Goal: Information Seeking & Learning: Learn about a topic

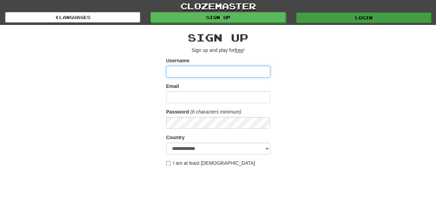
type input "********"
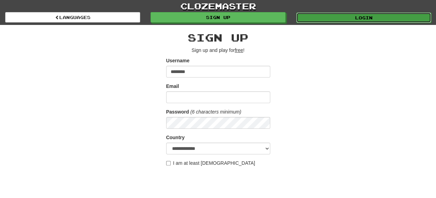
click at [363, 17] on link "Login" at bounding box center [363, 17] width 135 height 10
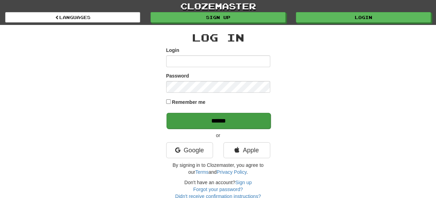
type input "********"
click at [222, 120] on input "******" at bounding box center [218, 121] width 104 height 16
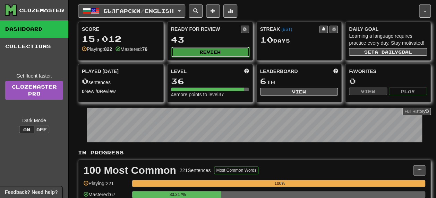
click at [207, 51] on button "Review" at bounding box center [210, 52] width 78 height 10
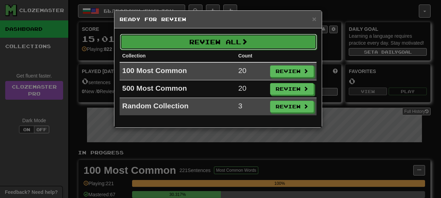
click at [225, 42] on button "Review All" at bounding box center [218, 42] width 197 height 16
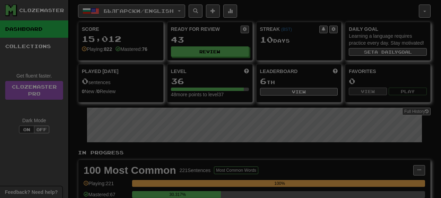
select select "**"
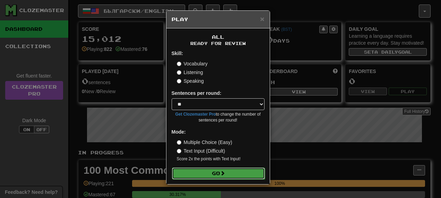
click at [216, 173] on button "Go" at bounding box center [218, 174] width 93 height 12
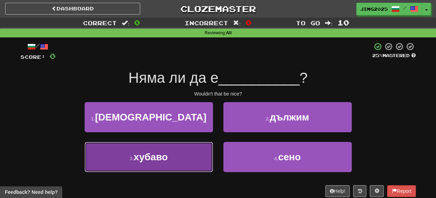
click at [146, 158] on span "хубаво" at bounding box center [150, 157] width 34 height 11
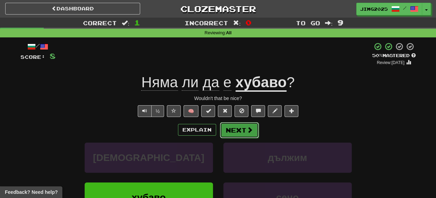
click at [244, 130] on button "Next" at bounding box center [239, 130] width 39 height 16
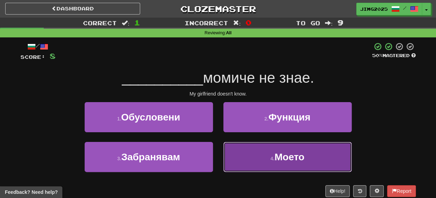
click at [287, 155] on span "Моето" at bounding box center [289, 157] width 30 height 11
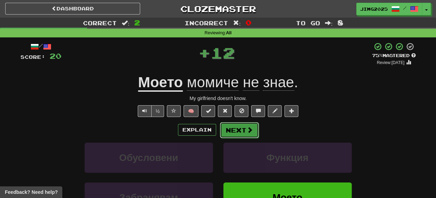
click at [243, 127] on button "Next" at bounding box center [239, 130] width 39 height 16
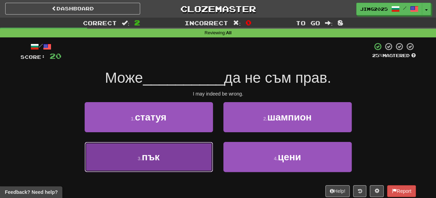
click at [151, 158] on span "пък" at bounding box center [151, 157] width 18 height 11
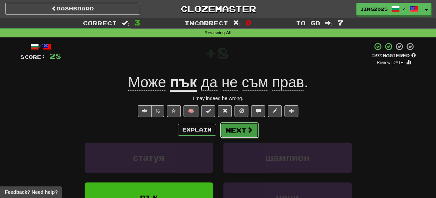
click at [241, 127] on button "Next" at bounding box center [239, 130] width 39 height 16
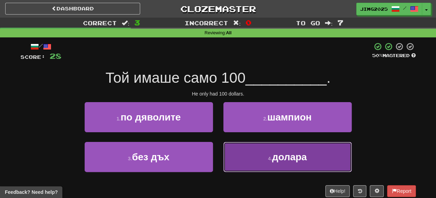
click at [279, 158] on span "долара" at bounding box center [289, 157] width 35 height 11
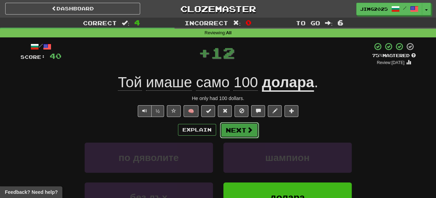
click at [239, 128] on button "Next" at bounding box center [239, 130] width 39 height 16
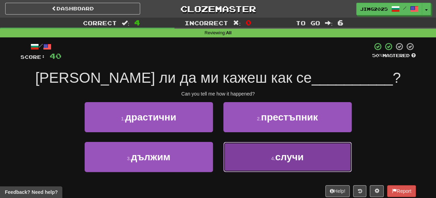
click at [290, 157] on span "случи" at bounding box center [289, 157] width 28 height 11
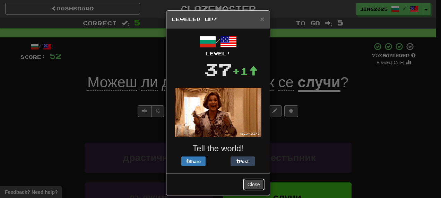
click at [252, 183] on button "Close" at bounding box center [253, 185] width 21 height 12
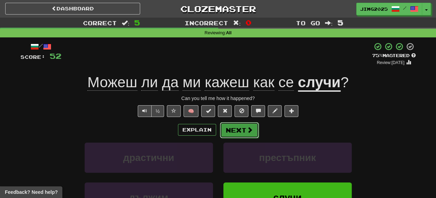
click at [241, 132] on button "Next" at bounding box center [239, 130] width 39 height 16
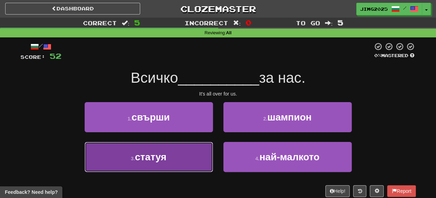
click at [159, 158] on span "статуя" at bounding box center [151, 157] width 32 height 11
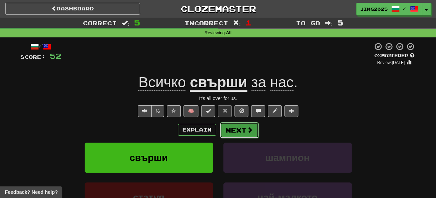
click at [239, 130] on button "Next" at bounding box center [239, 130] width 39 height 16
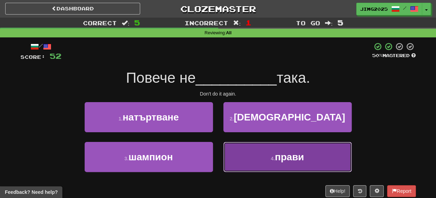
click at [287, 158] on span "прави" at bounding box center [289, 157] width 29 height 11
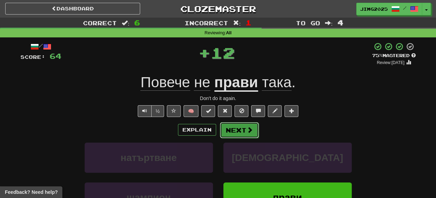
click at [236, 128] on button "Next" at bounding box center [239, 130] width 39 height 16
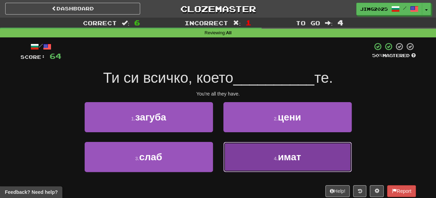
click at [286, 159] on span "имат" at bounding box center [289, 157] width 23 height 11
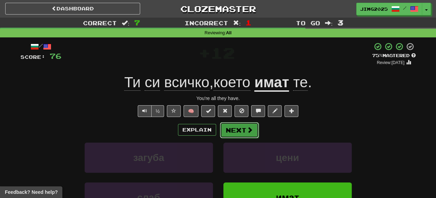
click at [243, 130] on button "Next" at bounding box center [239, 130] width 39 height 16
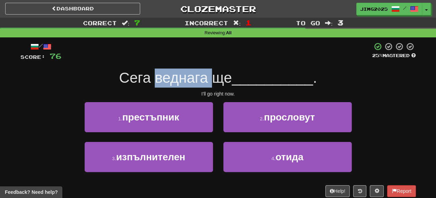
drag, startPoint x: 154, startPoint y: 78, endPoint x: 212, endPoint y: 80, distance: 57.9
click at [212, 80] on span "Сега веднага ще" at bounding box center [175, 78] width 113 height 16
drag, startPoint x: 212, startPoint y: 80, endPoint x: 183, endPoint y: 76, distance: 28.7
copy span "веднага"
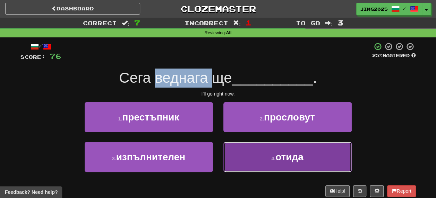
click at [284, 156] on span "отида" at bounding box center [289, 157] width 28 height 11
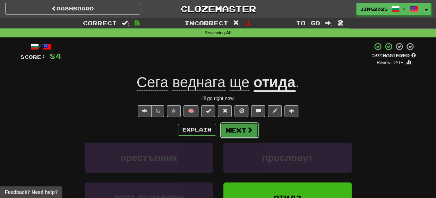
click at [247, 130] on span at bounding box center [250, 130] width 6 height 6
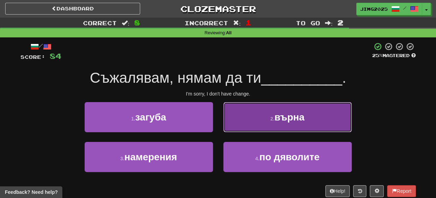
click at [285, 123] on button "2 . върна" at bounding box center [287, 117] width 128 height 30
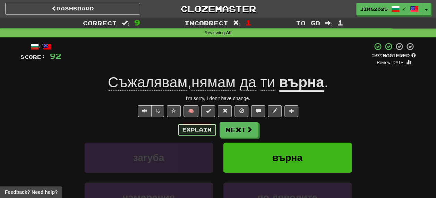
click at [198, 128] on button "Explain" at bounding box center [197, 130] width 38 height 12
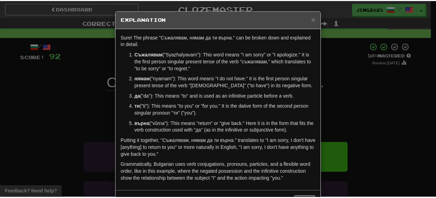
scroll to position [26, 0]
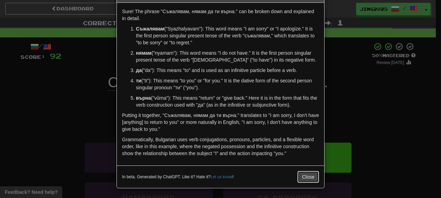
click at [310, 174] on button "Close" at bounding box center [307, 177] width 21 height 12
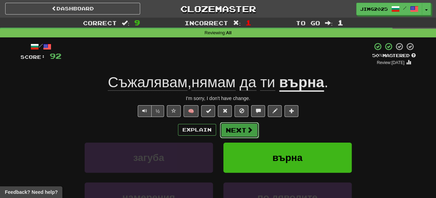
click at [233, 128] on button "Next" at bounding box center [239, 130] width 39 height 16
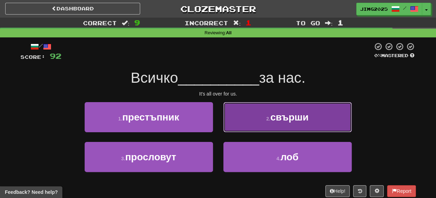
click at [287, 121] on span "свърши" at bounding box center [289, 117] width 38 height 11
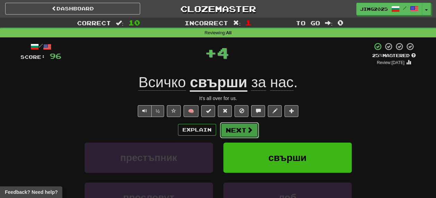
click at [245, 128] on button "Next" at bounding box center [239, 130] width 39 height 16
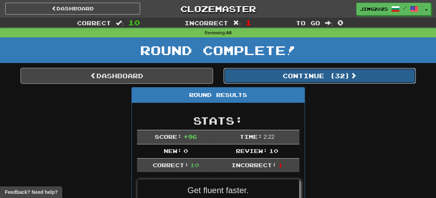
click at [321, 76] on button "Continue ( 32 )" at bounding box center [319, 76] width 192 height 16
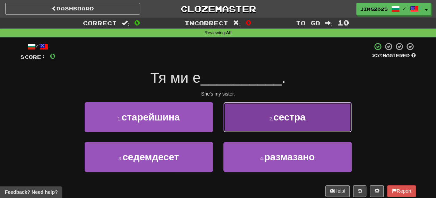
click at [299, 119] on span "сестра" at bounding box center [289, 117] width 32 height 11
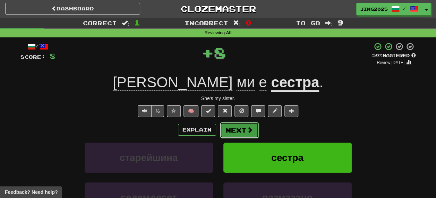
click at [234, 130] on button "Next" at bounding box center [239, 130] width 39 height 16
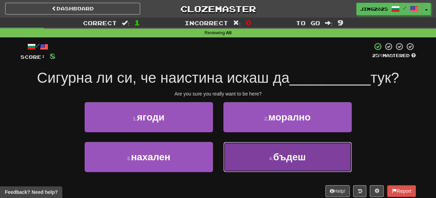
click at [284, 157] on span "бъдеш" at bounding box center [289, 157] width 33 height 11
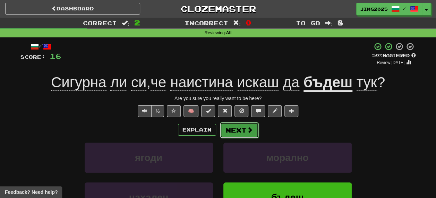
click at [240, 133] on button "Next" at bounding box center [239, 130] width 39 height 16
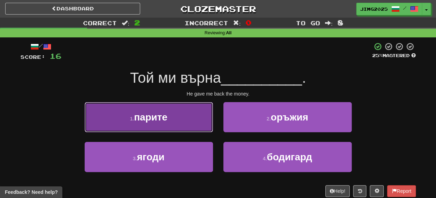
click at [152, 119] on span "парите" at bounding box center [150, 117] width 33 height 11
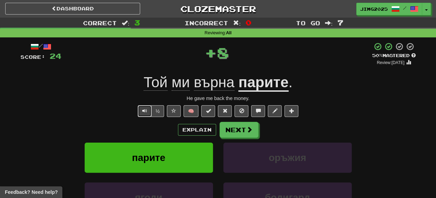
click at [147, 110] on span "Text-to-speech controls" at bounding box center [144, 111] width 5 height 5
click at [198, 129] on button "Explain" at bounding box center [197, 130] width 38 height 12
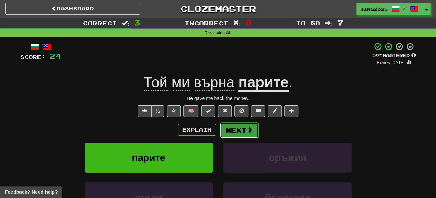
click at [239, 130] on button "Next" at bounding box center [239, 130] width 39 height 16
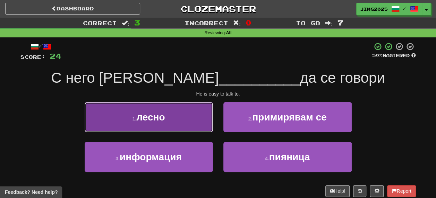
click at [151, 115] on span "лесно" at bounding box center [150, 117] width 28 height 11
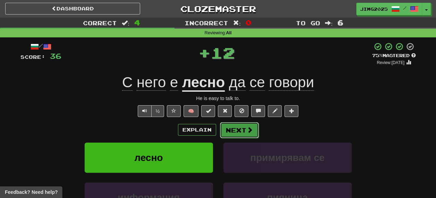
click at [244, 129] on button "Next" at bounding box center [239, 130] width 39 height 16
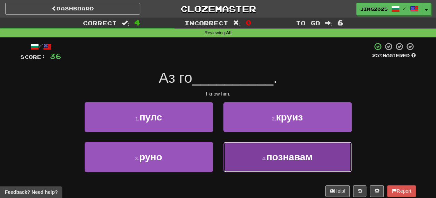
click at [293, 160] on span "познавам" at bounding box center [289, 157] width 46 height 11
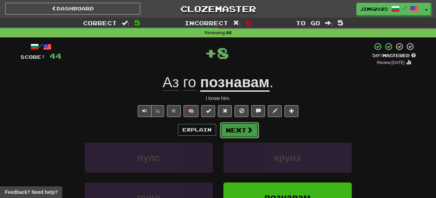
click at [240, 128] on button "Next" at bounding box center [239, 130] width 39 height 16
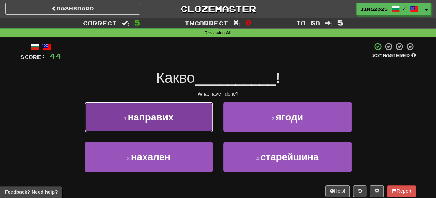
click at [143, 117] on span "направих" at bounding box center [151, 117] width 46 height 11
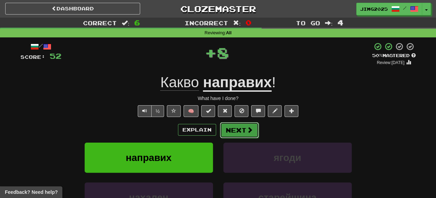
click at [237, 130] on button "Next" at bounding box center [239, 130] width 39 height 16
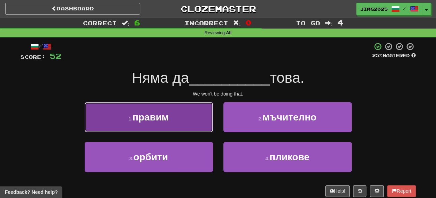
click at [147, 118] on span "правим" at bounding box center [150, 117] width 36 height 11
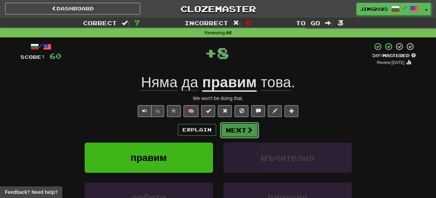
click at [245, 129] on button "Next" at bounding box center [239, 130] width 39 height 16
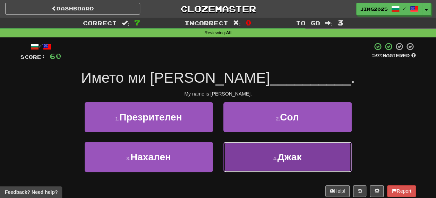
click at [293, 155] on span "Джак" at bounding box center [289, 157] width 24 height 11
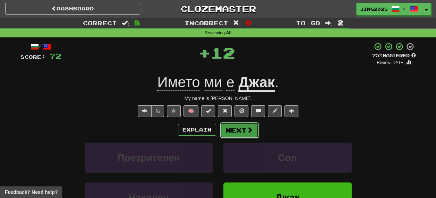
click at [239, 130] on button "Next" at bounding box center [239, 130] width 39 height 16
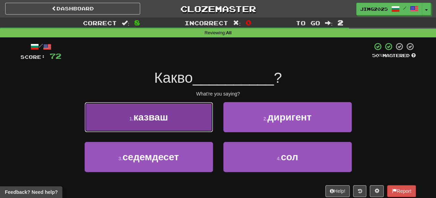
click at [152, 115] on span "казваш" at bounding box center [150, 117] width 35 height 11
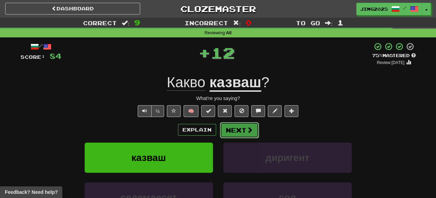
click at [247, 129] on span at bounding box center [250, 130] width 6 height 6
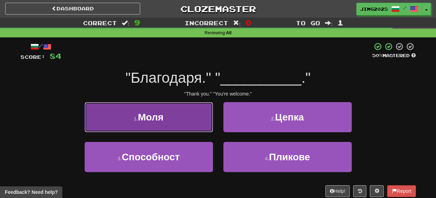
click at [145, 115] on span "Моля" at bounding box center [151, 117] width 26 height 11
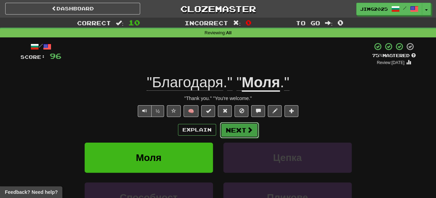
click at [242, 129] on button "Next" at bounding box center [239, 130] width 39 height 16
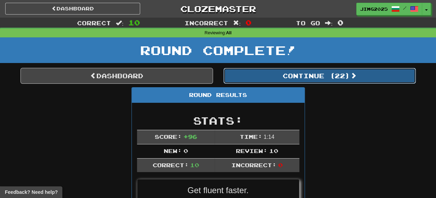
click at [332, 71] on button "Continue ( 22 )" at bounding box center [319, 76] width 192 height 16
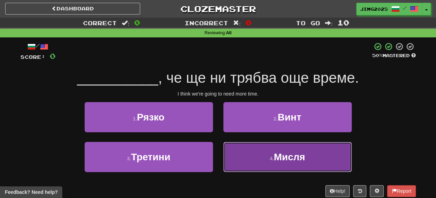
click at [282, 160] on span "Мисля" at bounding box center [289, 157] width 31 height 11
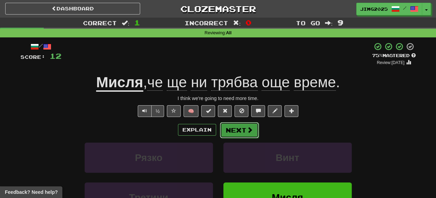
click at [233, 131] on button "Next" at bounding box center [239, 130] width 39 height 16
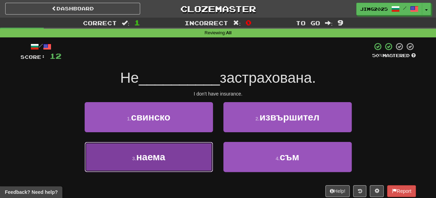
click at [143, 157] on span "наема" at bounding box center [150, 157] width 29 height 11
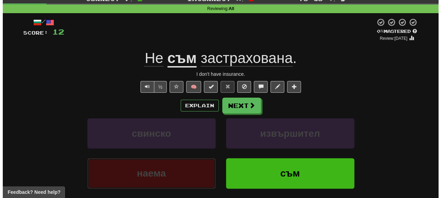
scroll to position [35, 0]
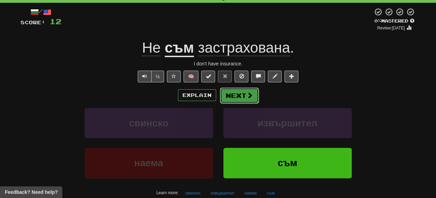
click at [236, 96] on button "Next" at bounding box center [239, 96] width 39 height 16
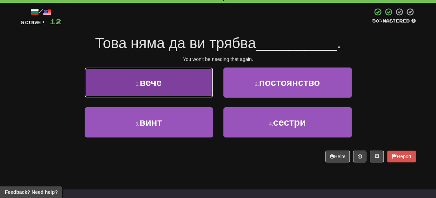
click at [151, 84] on span "вече" at bounding box center [151, 82] width 22 height 11
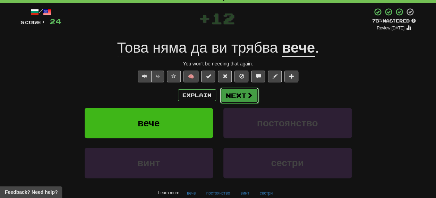
click at [253, 96] on button "Next" at bounding box center [239, 96] width 39 height 16
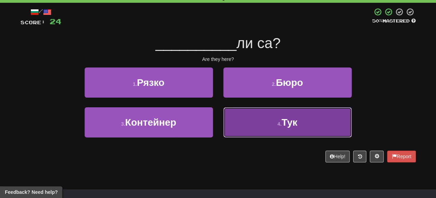
click at [287, 122] on span "Тук" at bounding box center [290, 122] width 16 height 11
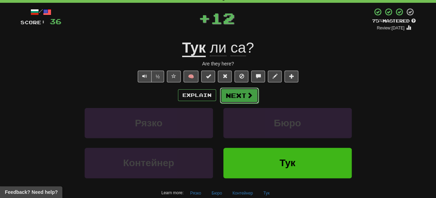
click at [247, 98] on span at bounding box center [250, 95] width 6 height 6
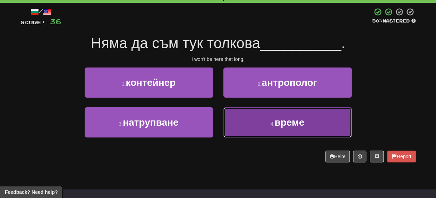
click at [286, 121] on span "време" at bounding box center [289, 122] width 30 height 11
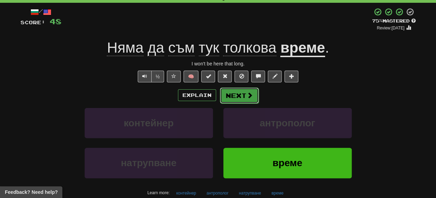
click at [235, 97] on button "Next" at bounding box center [239, 96] width 39 height 16
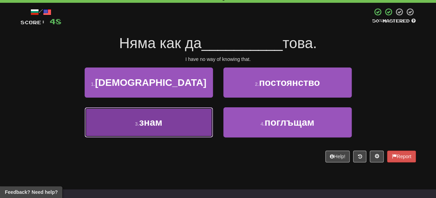
click at [151, 122] on span "знам" at bounding box center [150, 122] width 23 height 11
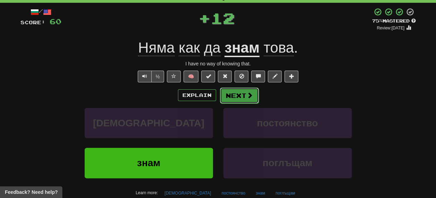
click at [239, 94] on button "Next" at bounding box center [239, 96] width 39 height 16
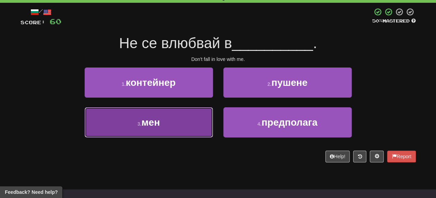
click at [156, 122] on span "мен" at bounding box center [150, 122] width 18 height 11
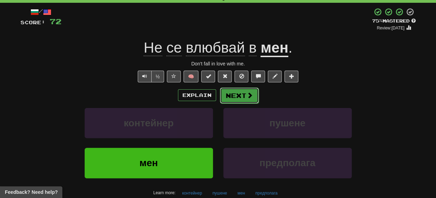
click at [239, 96] on button "Next" at bounding box center [239, 96] width 39 height 16
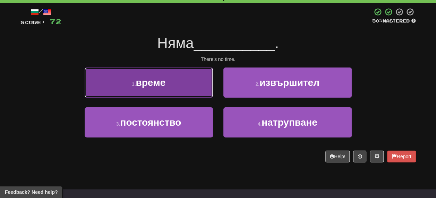
click at [152, 85] on span "време" at bounding box center [151, 82] width 30 height 11
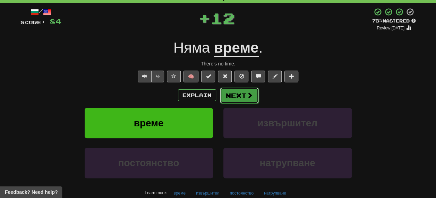
click at [236, 94] on button "Next" at bounding box center [239, 96] width 39 height 16
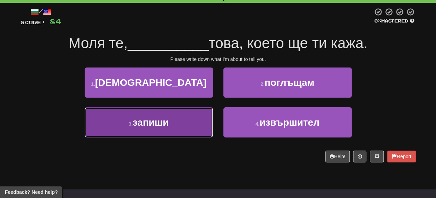
click at [140, 123] on span "запиши" at bounding box center [150, 122] width 36 height 11
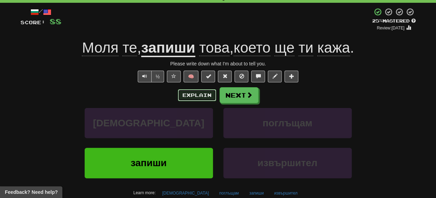
click at [202, 93] on button "Explain" at bounding box center [197, 95] width 38 height 12
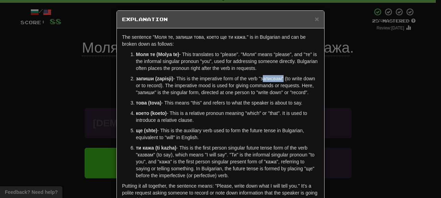
drag, startPoint x: 259, startPoint y: 80, endPoint x: 281, endPoint y: 75, distance: 21.8
click at [281, 75] on p "запиши (zapisji) - This is the imperative form of the verb "записвам" (to write…" at bounding box center [227, 85] width 183 height 21
copy p "записвам"
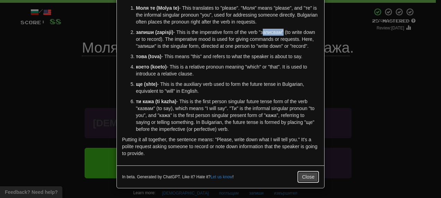
click at [311, 178] on button "Close" at bounding box center [307, 177] width 21 height 12
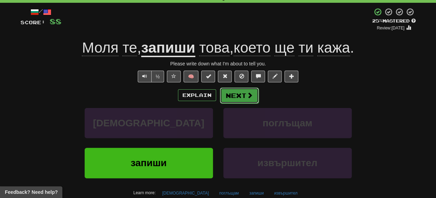
click at [241, 98] on button "Next" at bounding box center [239, 96] width 39 height 16
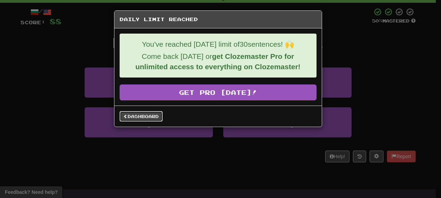
click at [143, 117] on link "Dashboard" at bounding box center [141, 116] width 43 height 10
